Goal: Task Accomplishment & Management: Use online tool/utility

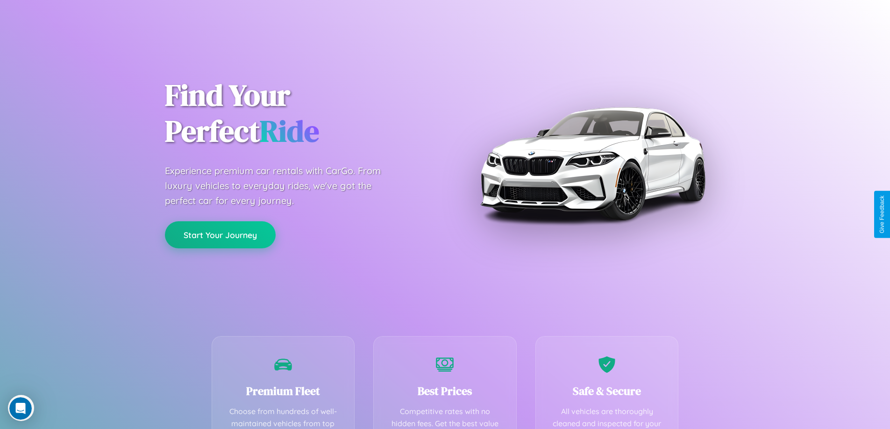
click at [220, 235] on button "Start Your Journey" at bounding box center [220, 234] width 111 height 27
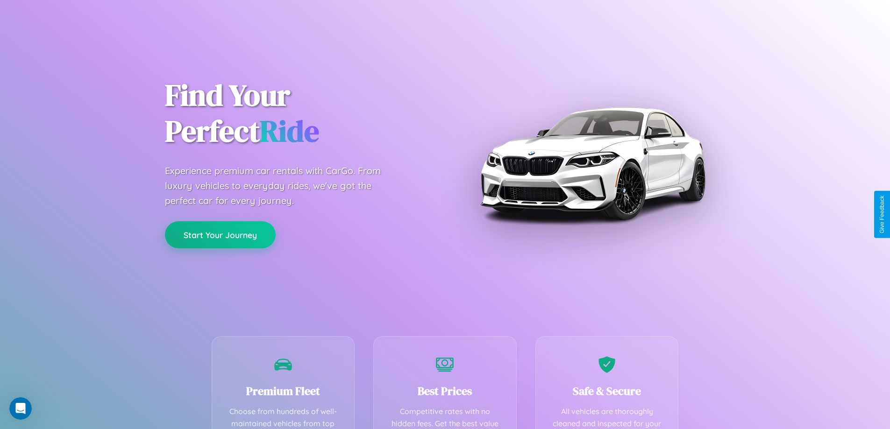
click at [220, 235] on button "Start Your Journey" at bounding box center [220, 234] width 111 height 27
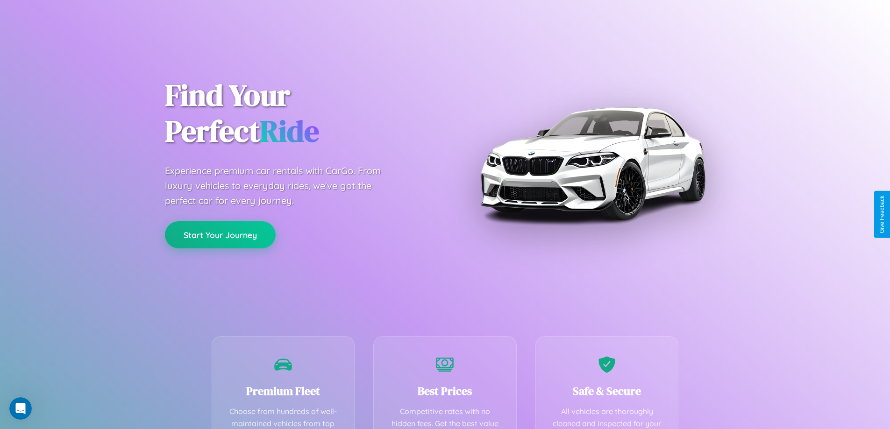
click at [220, 235] on button "Start Your Journey" at bounding box center [220, 234] width 111 height 27
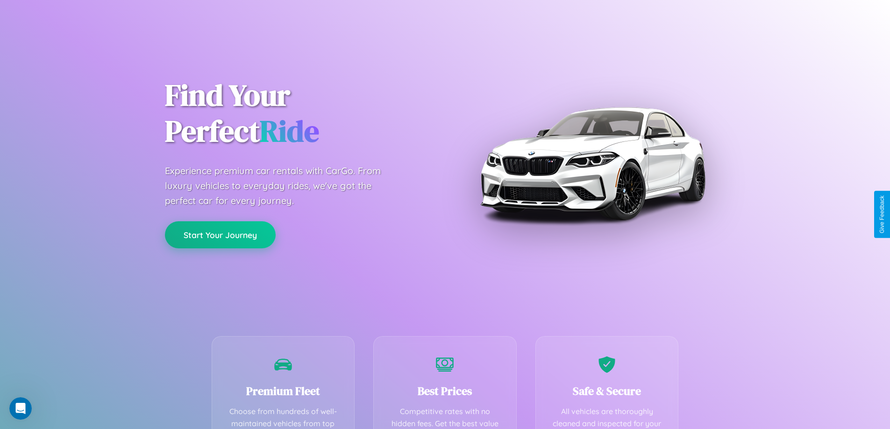
click at [220, 235] on button "Start Your Journey" at bounding box center [220, 234] width 111 height 27
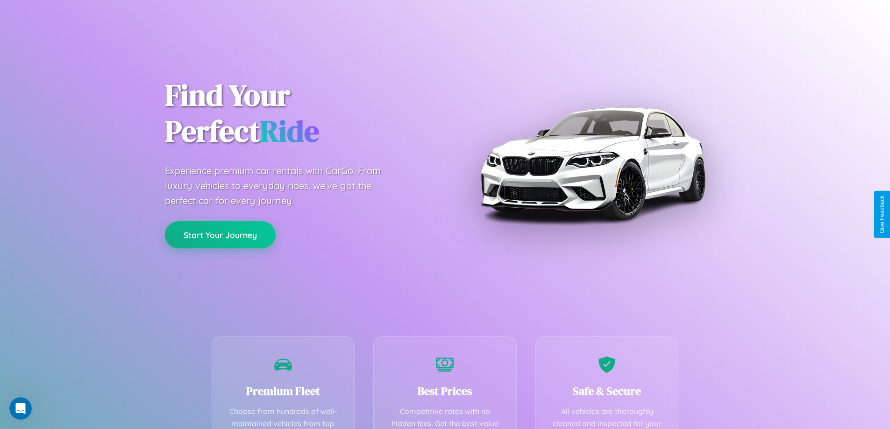
click at [220, 235] on button "Start Your Journey" at bounding box center [220, 234] width 111 height 27
